Goal: Find specific page/section: Find specific page/section

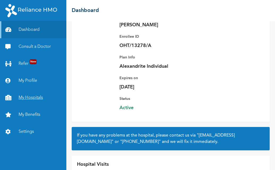
click at [37, 97] on link "My Hospitals" at bounding box center [33, 97] width 66 height 17
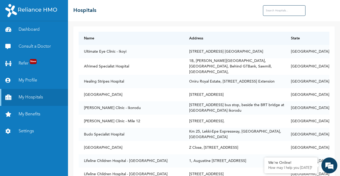
click at [271, 11] on input "text" at bounding box center [284, 10] width 42 height 11
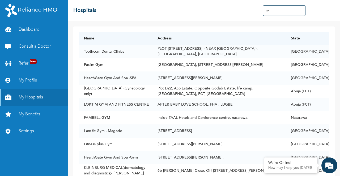
type input "g"
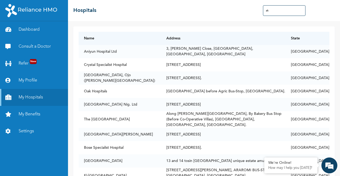
type input "a"
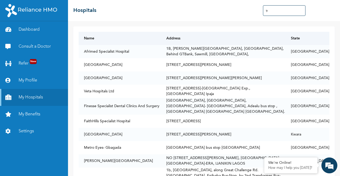
type input "i"
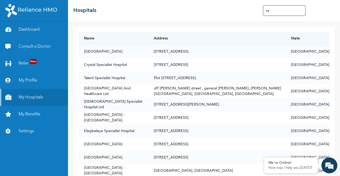
type input "e"
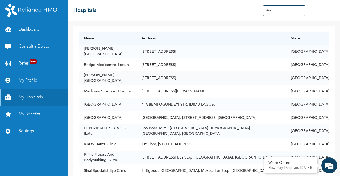
type input "idimu"
click at [223, 73] on td "[STREET_ADDRESS]" at bounding box center [210, 78] width 149 height 13
click at [24, 132] on link "Settings" at bounding box center [34, 131] width 68 height 17
